Goal: Check status: Check status

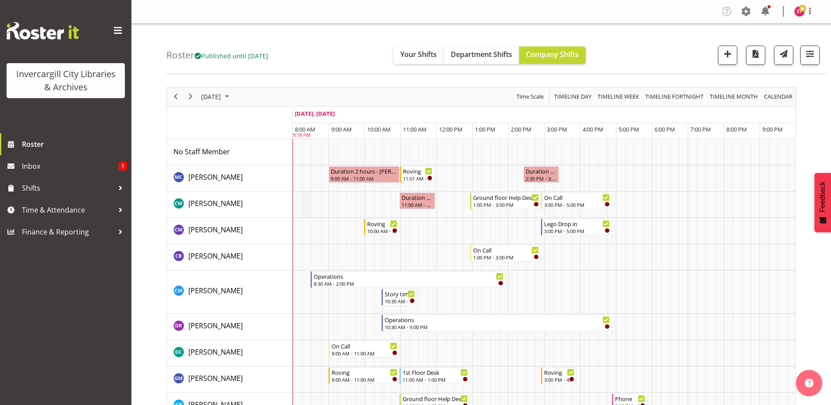
scroll to position [64, 0]
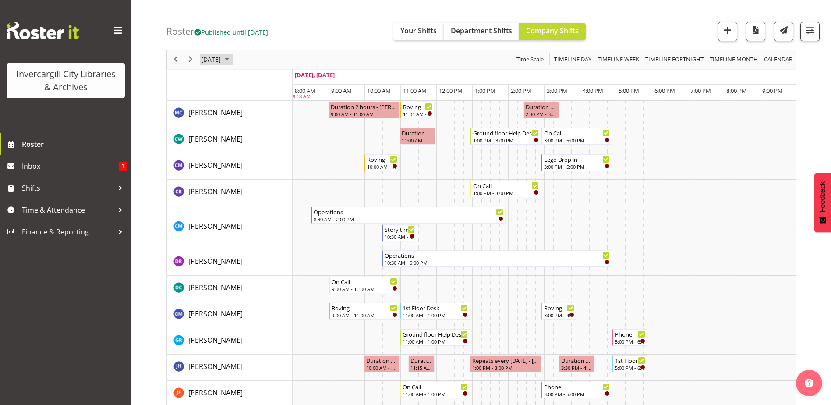
click at [222, 62] on span "[DATE]" at bounding box center [210, 59] width 21 height 11
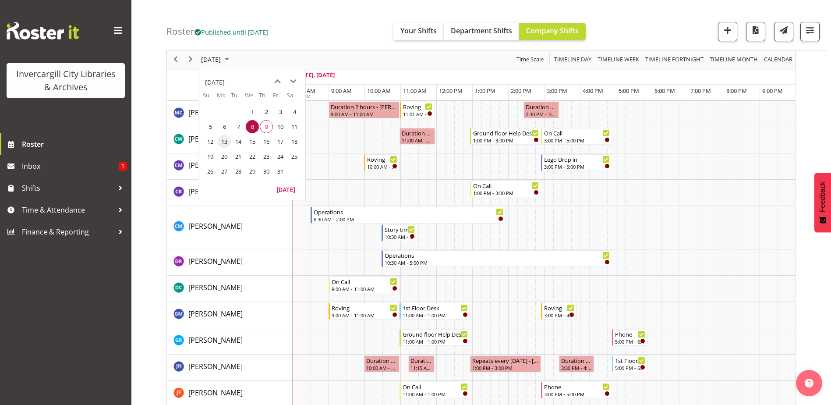
click at [224, 144] on span "13" at bounding box center [224, 141] width 13 height 13
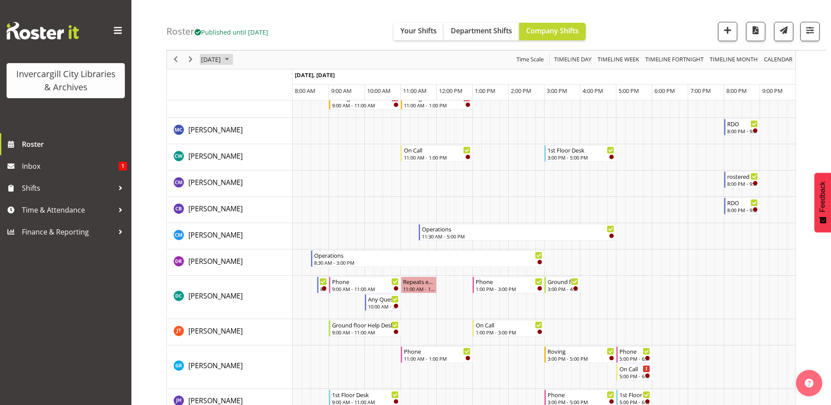
click at [222, 58] on span "[DATE]" at bounding box center [210, 59] width 21 height 11
click at [239, 136] on span "14" at bounding box center [238, 141] width 13 height 13
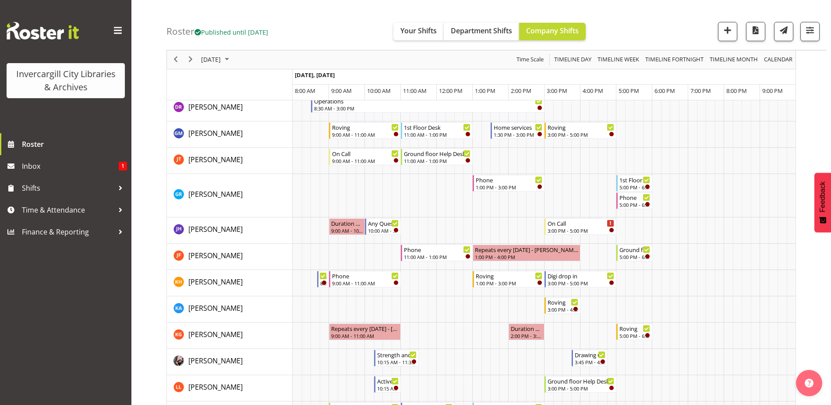
scroll to position [152, 0]
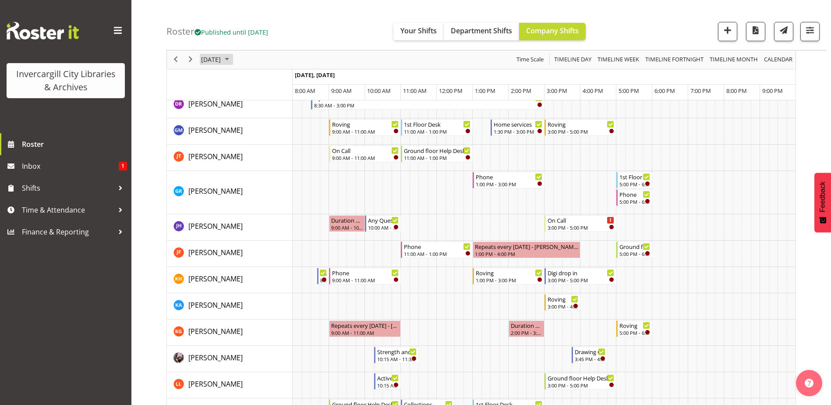
click at [222, 55] on span "[DATE]" at bounding box center [210, 59] width 21 height 11
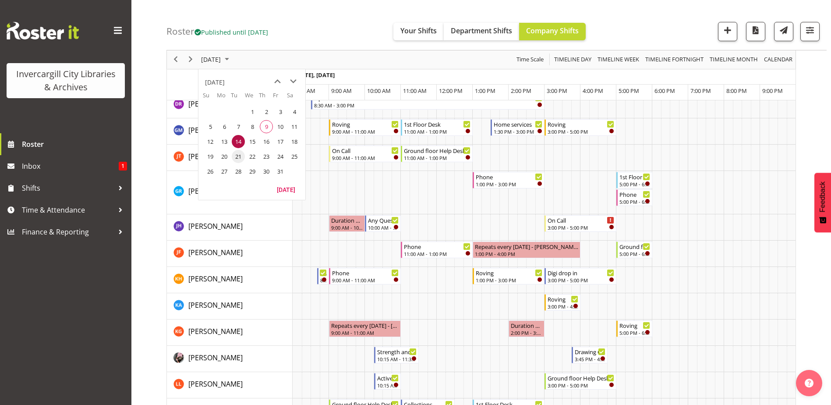
click at [236, 159] on span "21" at bounding box center [238, 156] width 13 height 13
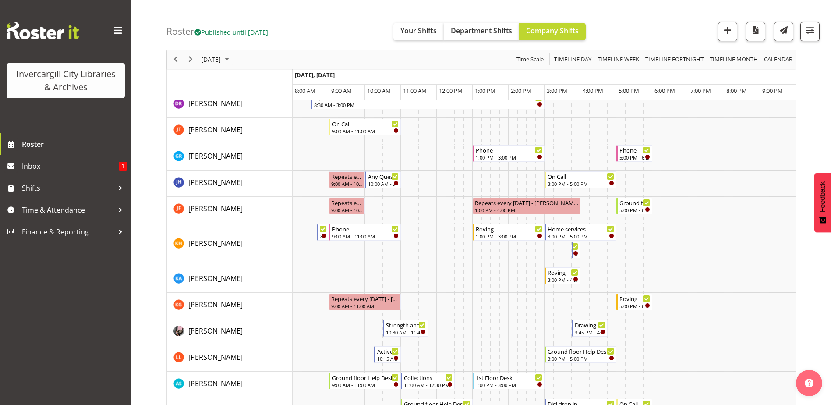
scroll to position [415, 0]
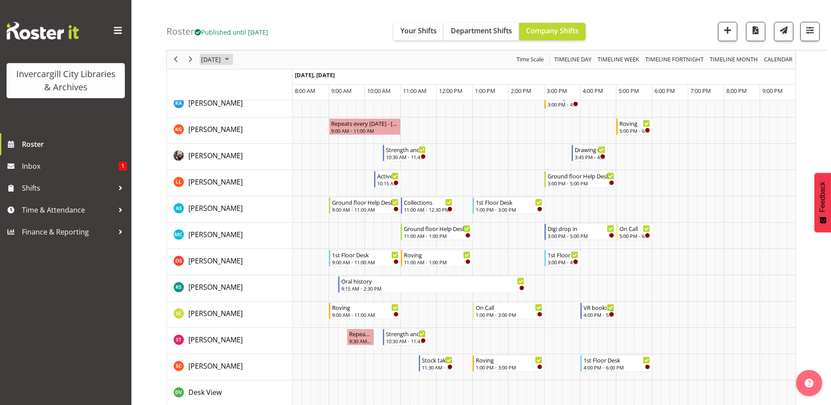
click at [213, 60] on span "[DATE]" at bounding box center [210, 59] width 21 height 11
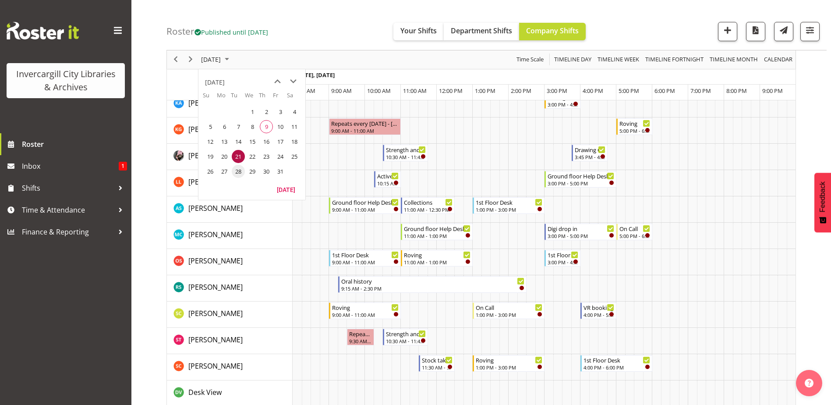
click at [235, 170] on span "28" at bounding box center [238, 171] width 13 height 13
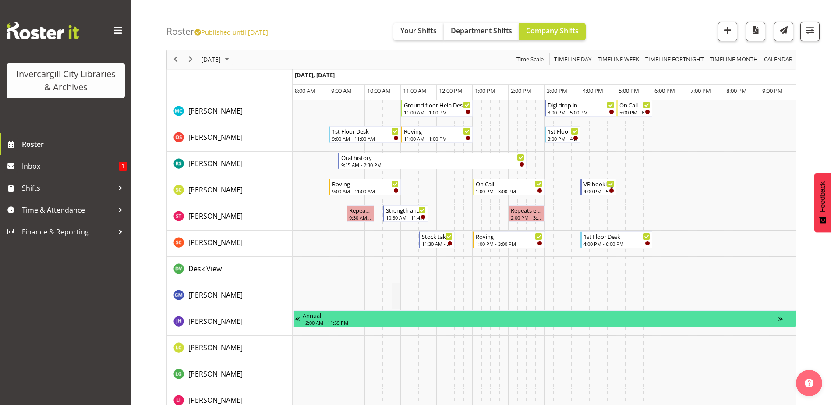
scroll to position [590, 0]
click at [222, 62] on span "[DATE]" at bounding box center [210, 59] width 21 height 11
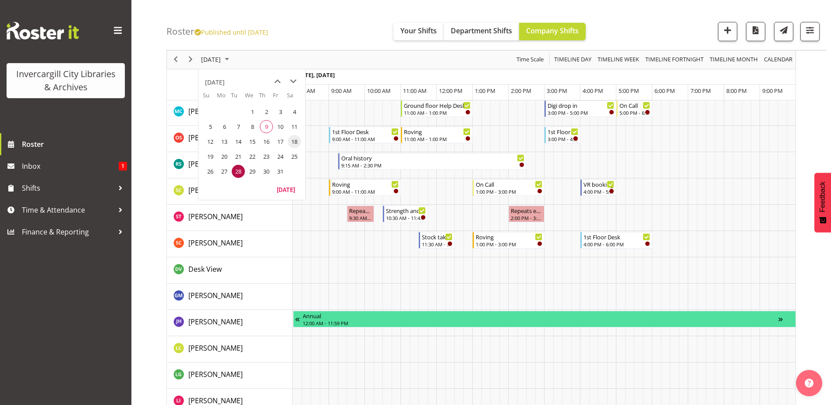
click at [290, 143] on span "18" at bounding box center [294, 141] width 13 height 13
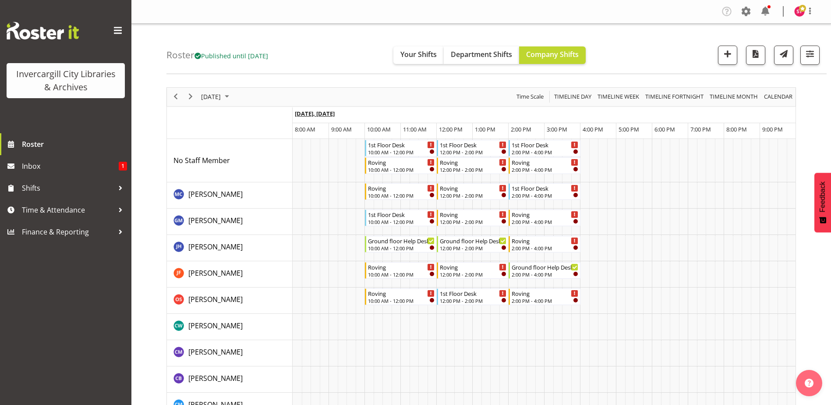
click at [305, 113] on span "[DATE], [DATE]" at bounding box center [315, 113] width 40 height 8
click at [211, 93] on span "[DATE]" at bounding box center [210, 96] width 21 height 11
click at [181, 95] on button "Previous" at bounding box center [176, 96] width 12 height 11
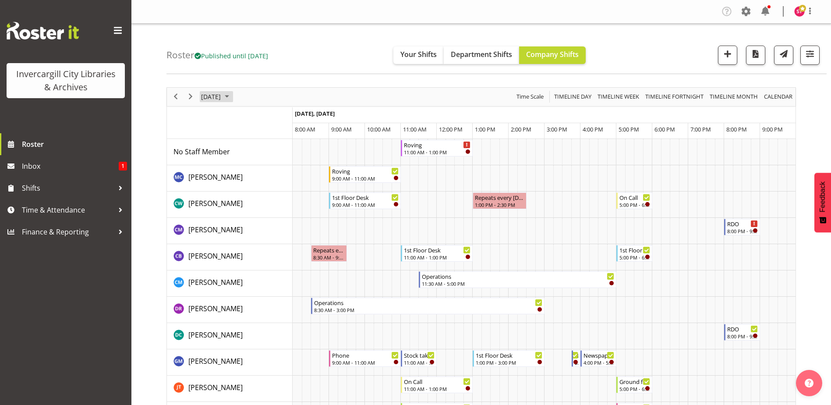
click at [222, 95] on span "[DATE]" at bounding box center [210, 96] width 21 height 11
click at [242, 163] on span "7" at bounding box center [238, 163] width 13 height 13
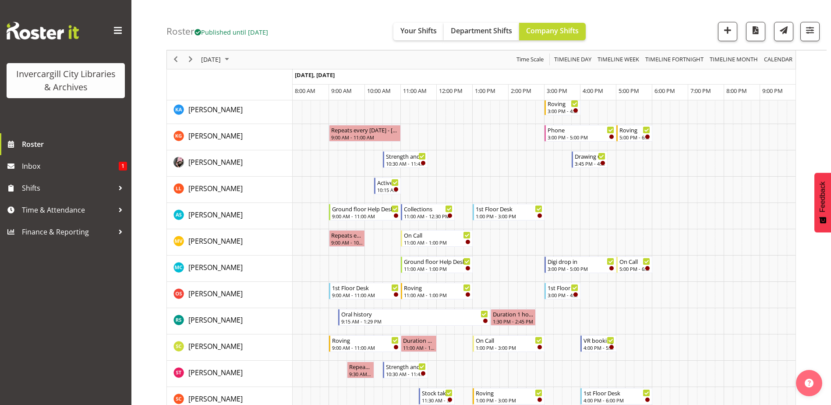
scroll to position [438, 0]
